Goal: Use online tool/utility: Use online tool/utility

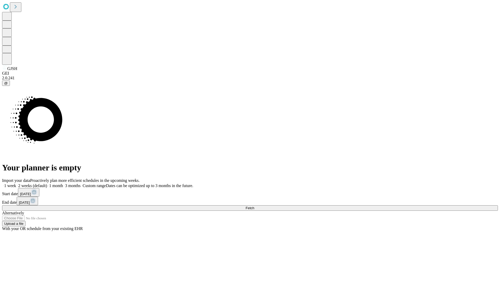
click at [254, 206] on span "Fetch" at bounding box center [249, 208] width 9 height 4
